Goal: Register for event/course: Register for event/course

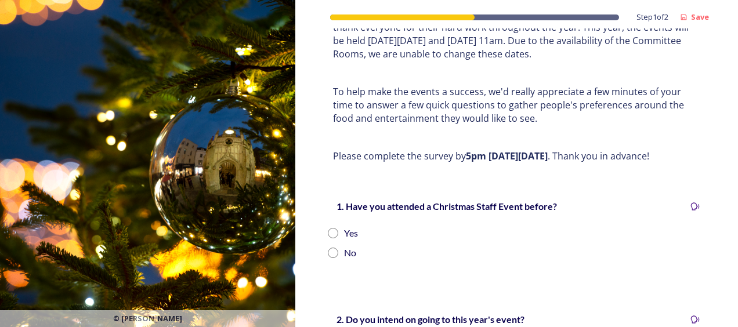
scroll to position [232, 0]
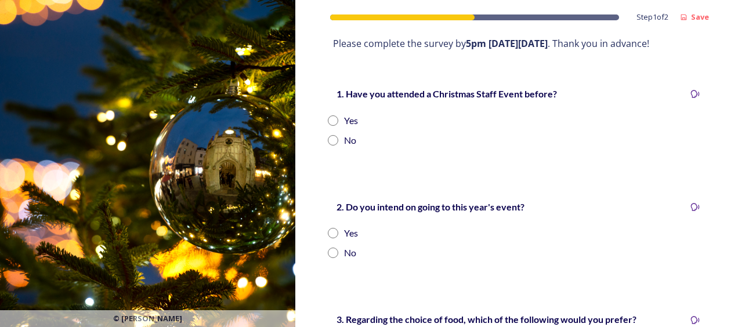
click at [335, 123] on input "radio" at bounding box center [333, 121] width 10 height 10
radio input "true"
click at [337, 256] on input "radio" at bounding box center [333, 253] width 10 height 10
radio input "true"
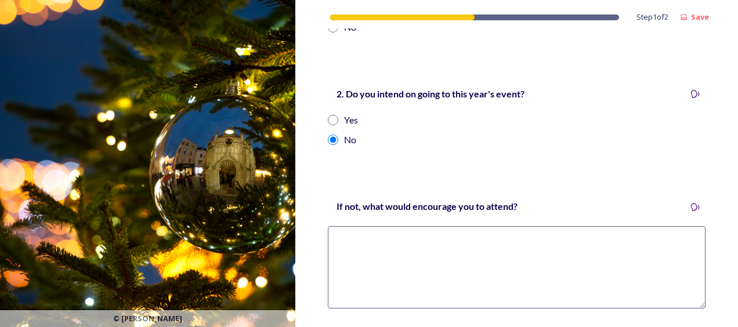
scroll to position [348, 0]
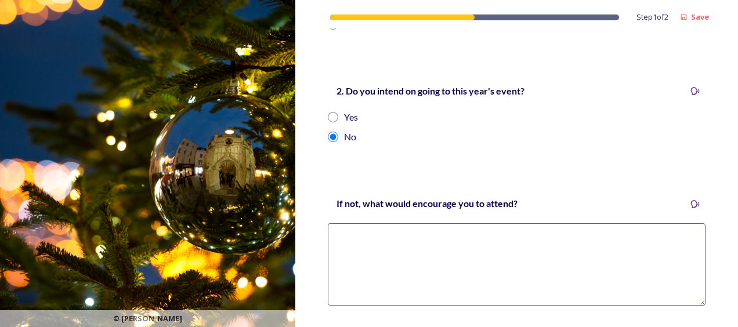
click at [398, 253] on textarea at bounding box center [517, 265] width 378 height 82
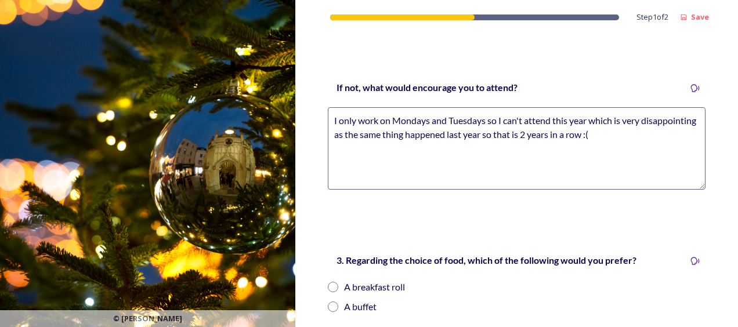
scroll to position [581, 0]
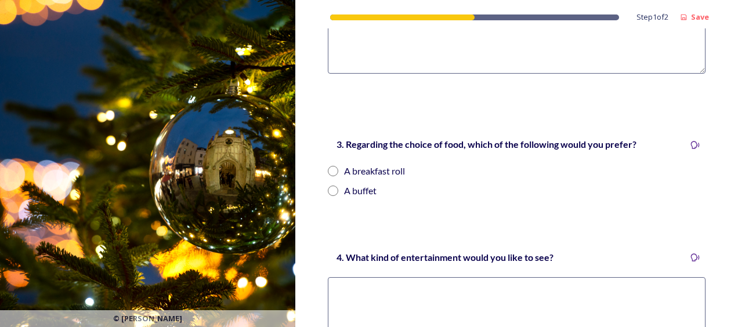
type textarea "I only work on Mondays and Tuesdays so I can't attend this year which is very d…"
click at [368, 193] on div "A buffet" at bounding box center [360, 191] width 33 height 14
radio input "true"
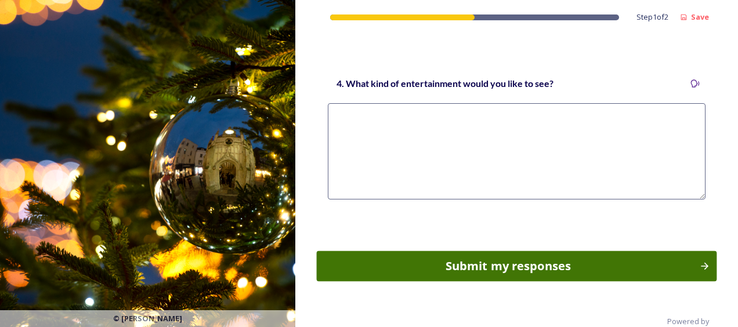
scroll to position [697, 0]
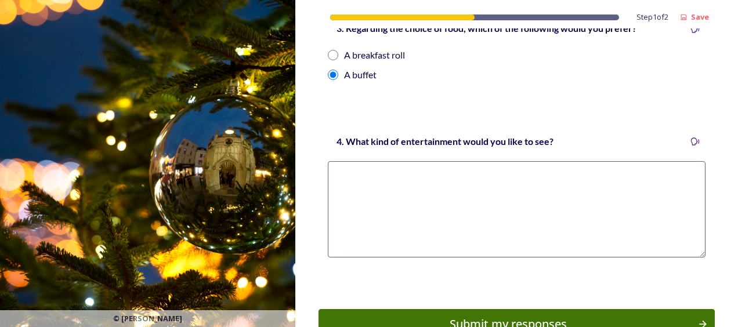
click at [454, 192] on textarea at bounding box center [517, 209] width 378 height 96
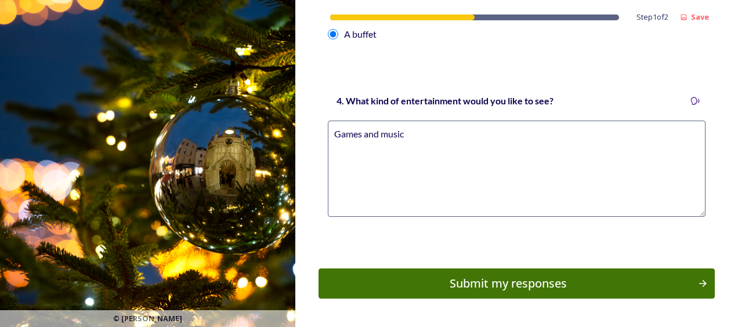
scroll to position [774, 0]
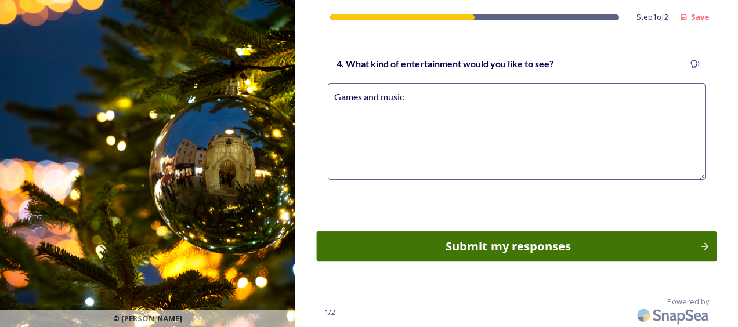
type textarea "Games and music"
click at [481, 242] on div "Submit my responses" at bounding box center [508, 246] width 370 height 17
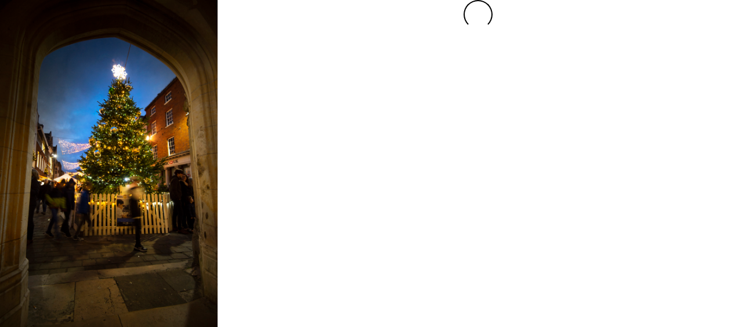
scroll to position [0, 0]
